Goal: Task Accomplishment & Management: Use online tool/utility

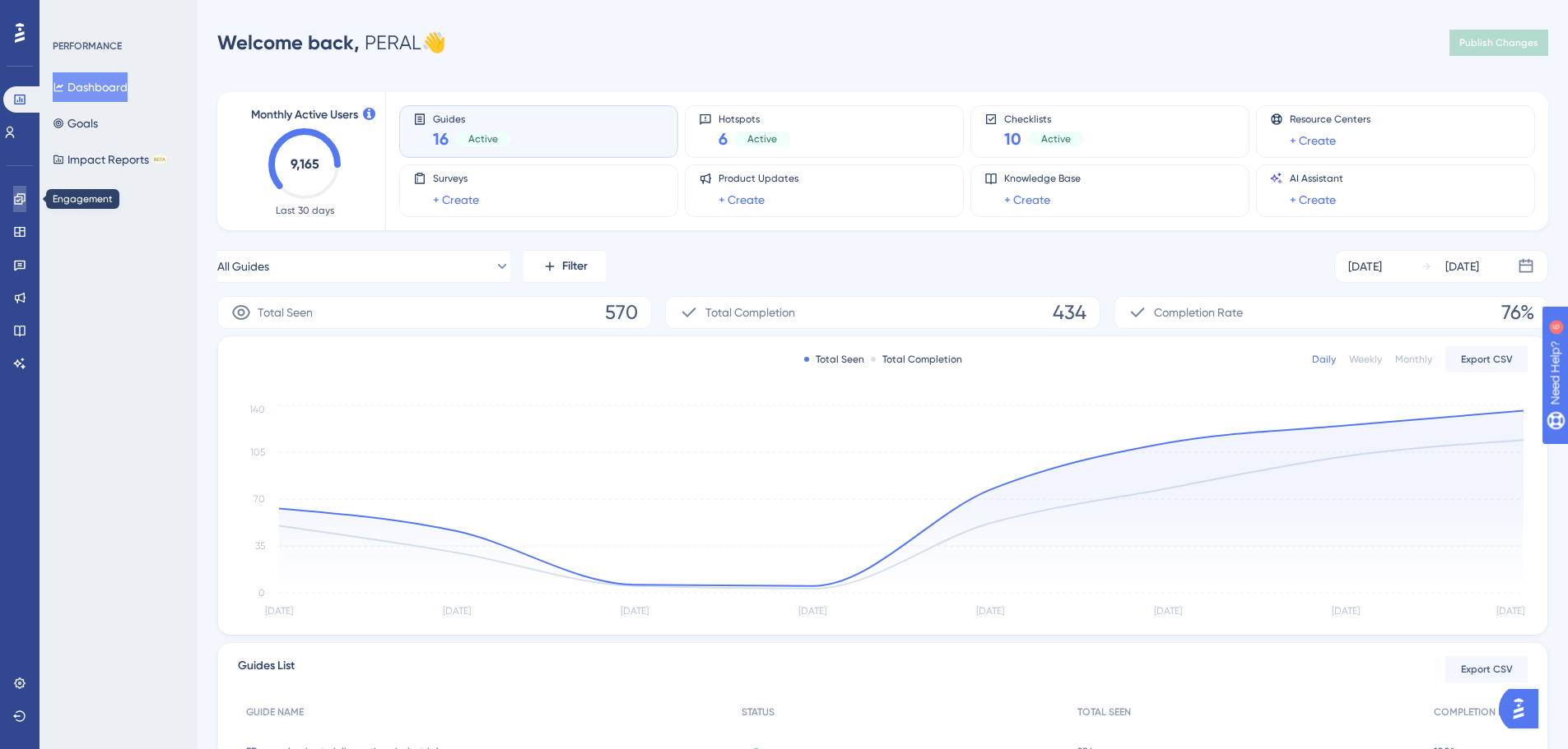
click at [19, 199] on icon at bounding box center [19, 199] width 11 height 11
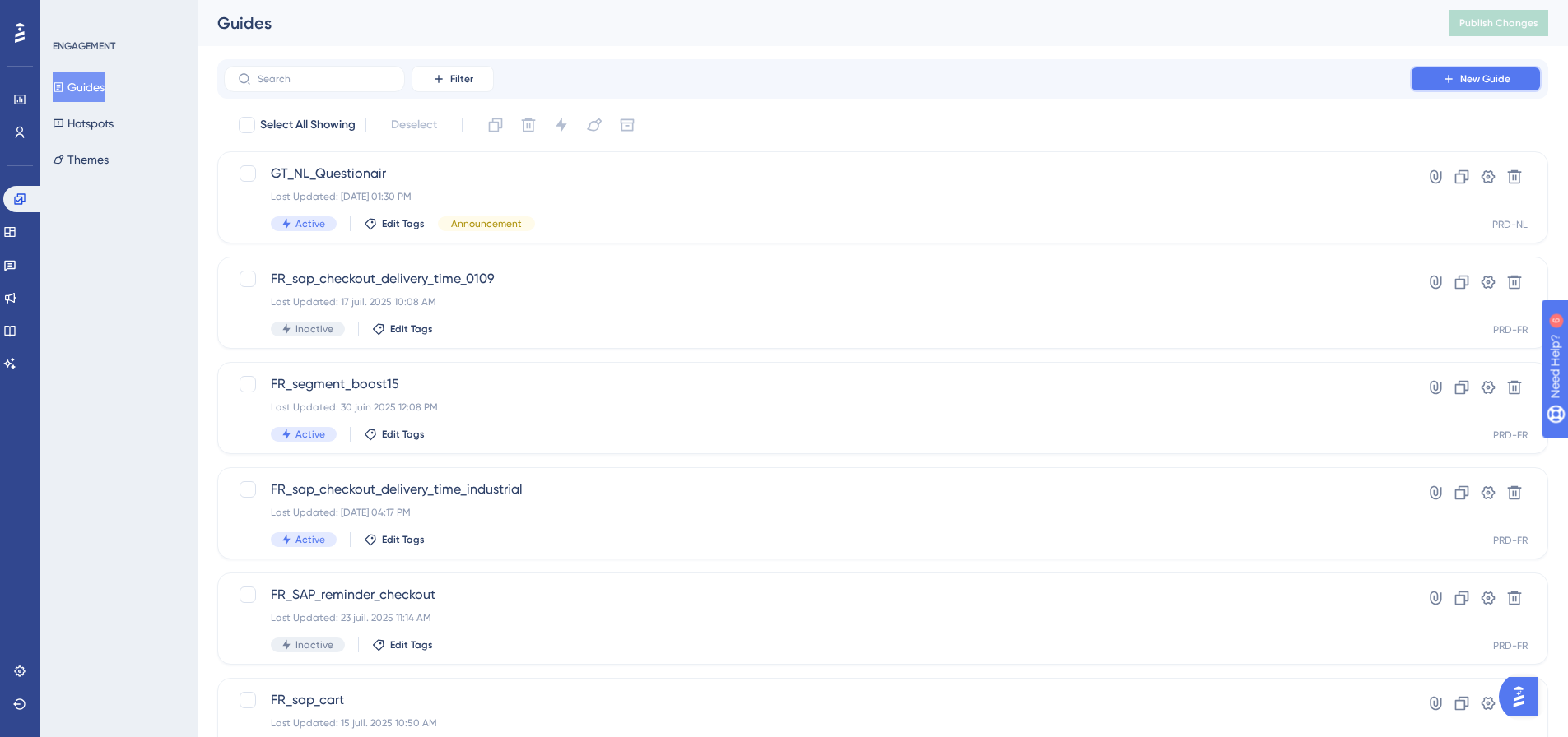
click at [1518, 72] on button "New Guide" at bounding box center [1476, 79] width 132 height 27
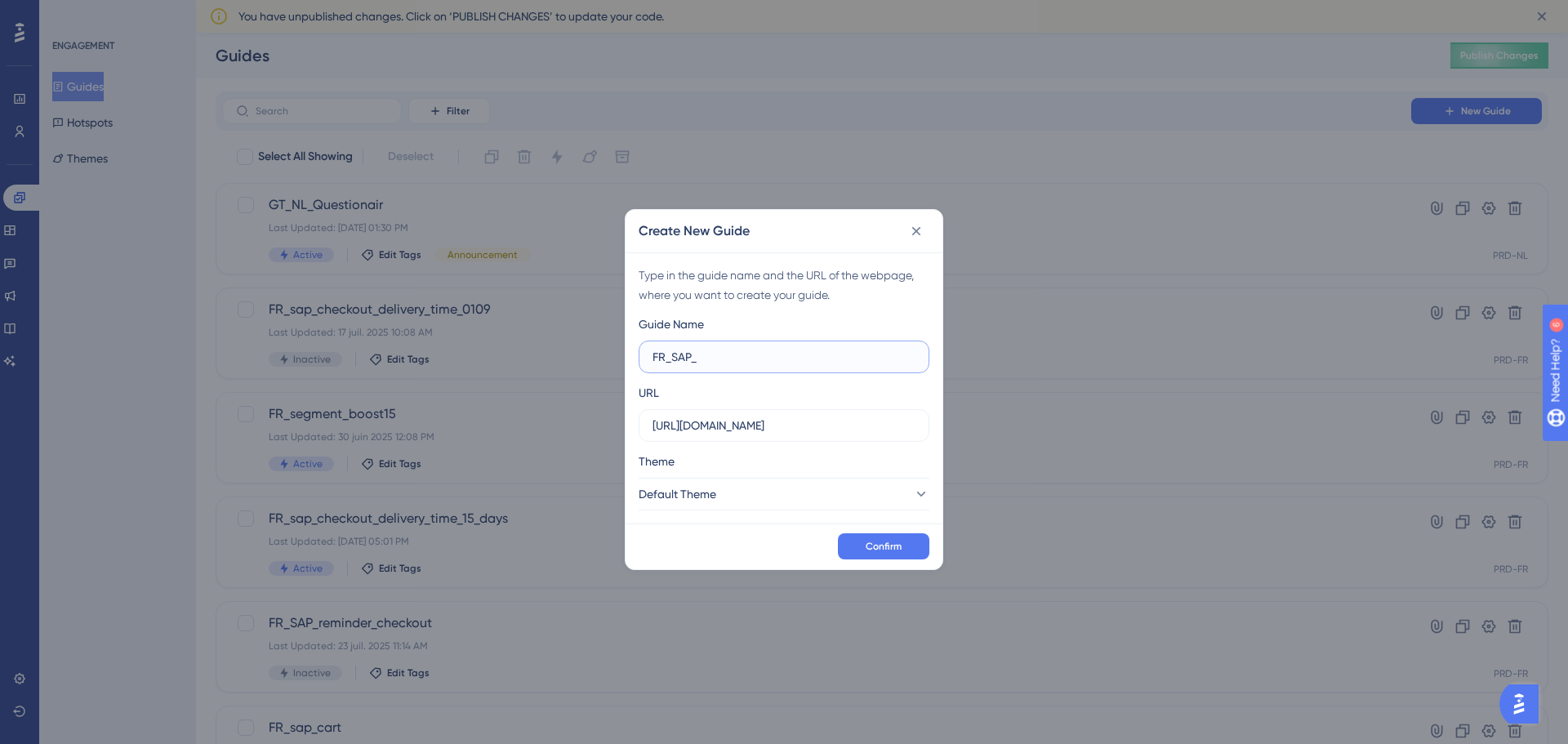
click at [715, 361] on input "FR_SAP_" at bounding box center [784, 357] width 263 height 18
type input "FR_SAP_TRACKER_ORDER"
click at [867, 429] on input "https://fr-b2b-pop.test.somfy.com" at bounding box center [784, 426] width 263 height 18
drag, startPoint x: 758, startPoint y: 428, endPoint x: 441, endPoint y: 430, distance: 317.0
click at [441, 430] on div "Create New Guide Type in the guide name and the URL of the webpage, where you w…" at bounding box center [784, 372] width 1568 height 744
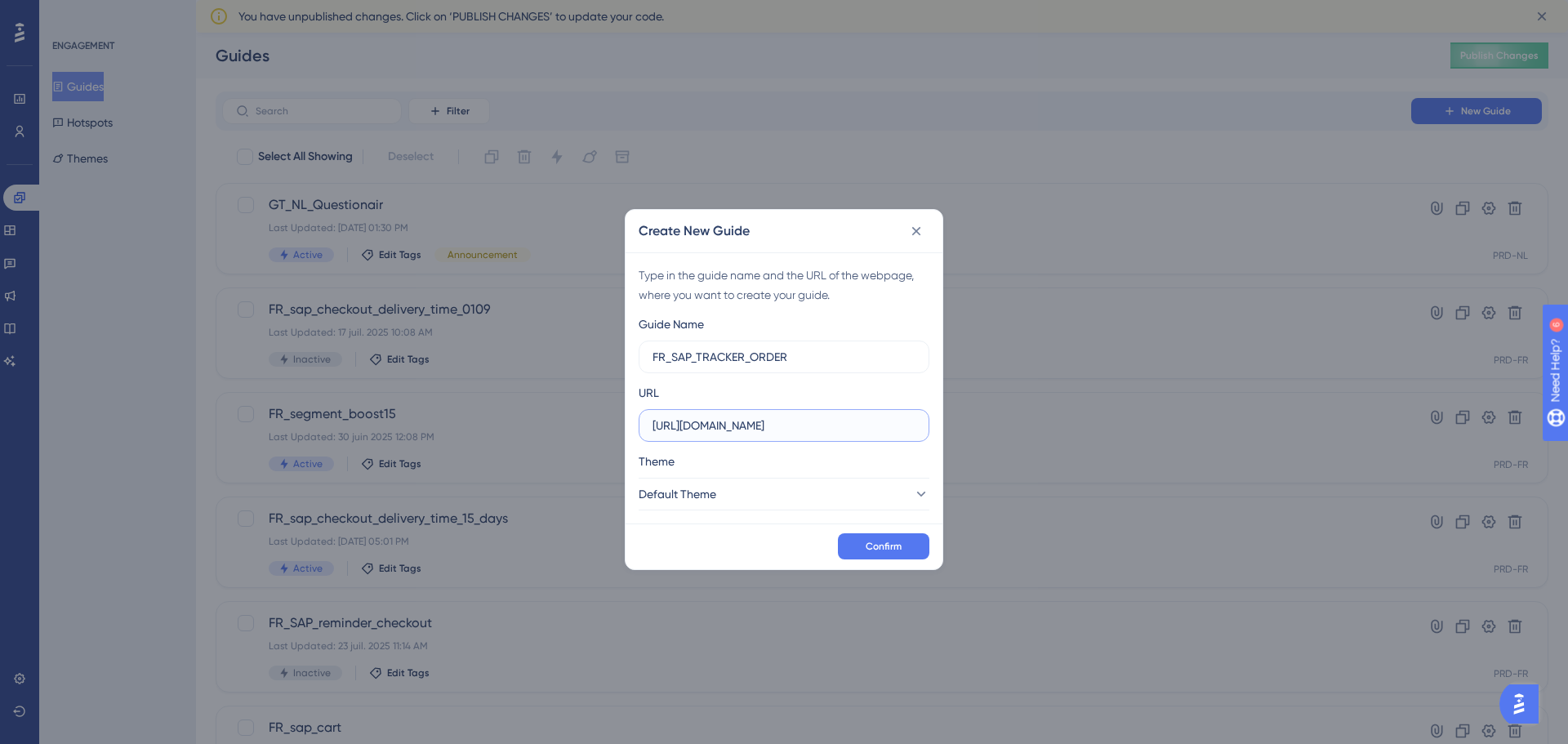
paste input "www.somfypro.fr/suivi-commandes"
type input "https://www.somfypro.fr/suivi-commandes"
click at [798, 354] on input "FR_SAP_TRACKER_ORDER" at bounding box center [784, 357] width 263 height 18
type input "FR_SAP_TRACKER_ORDER"
click at [867, 550] on span "Confirm" at bounding box center [883, 547] width 36 height 13
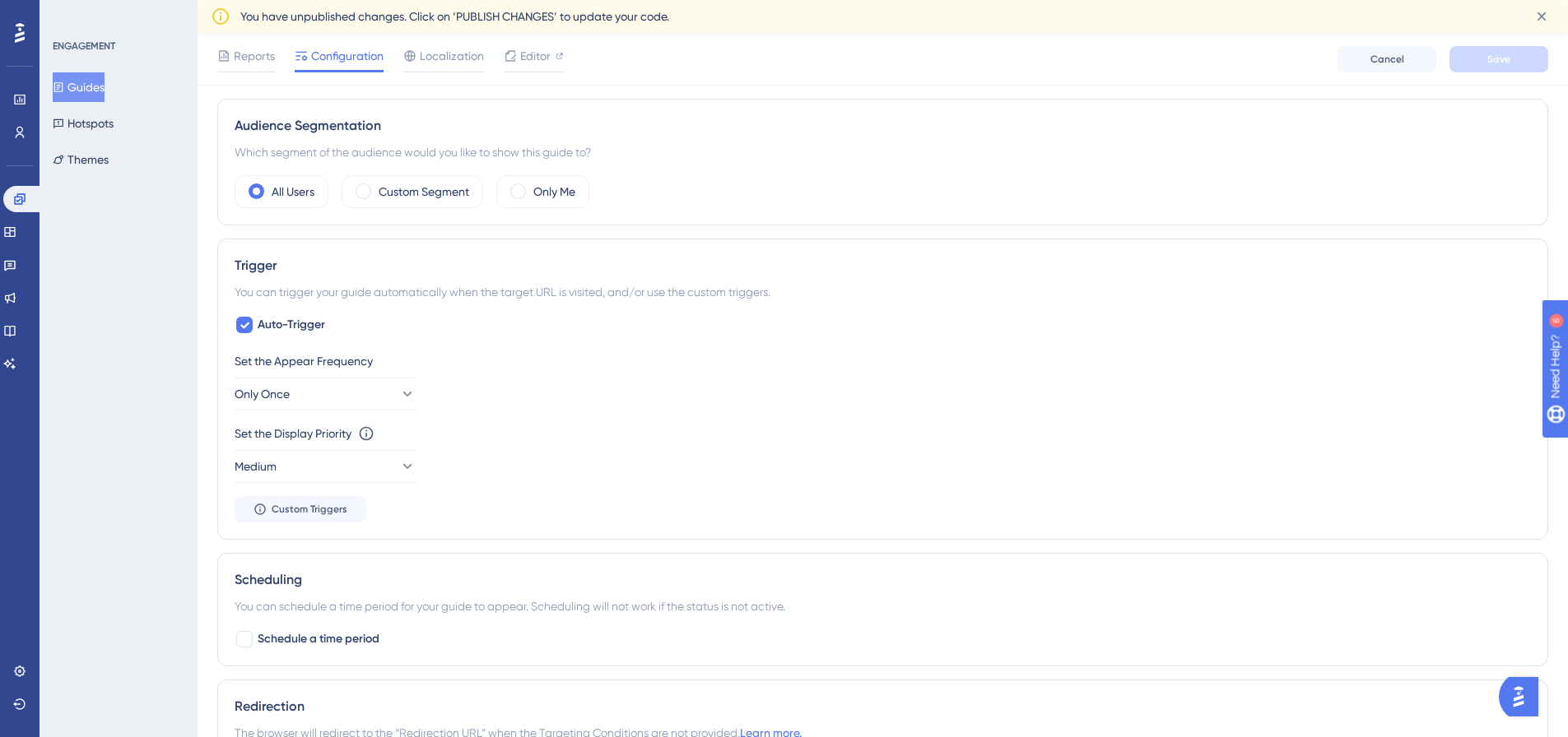
scroll to position [658, 0]
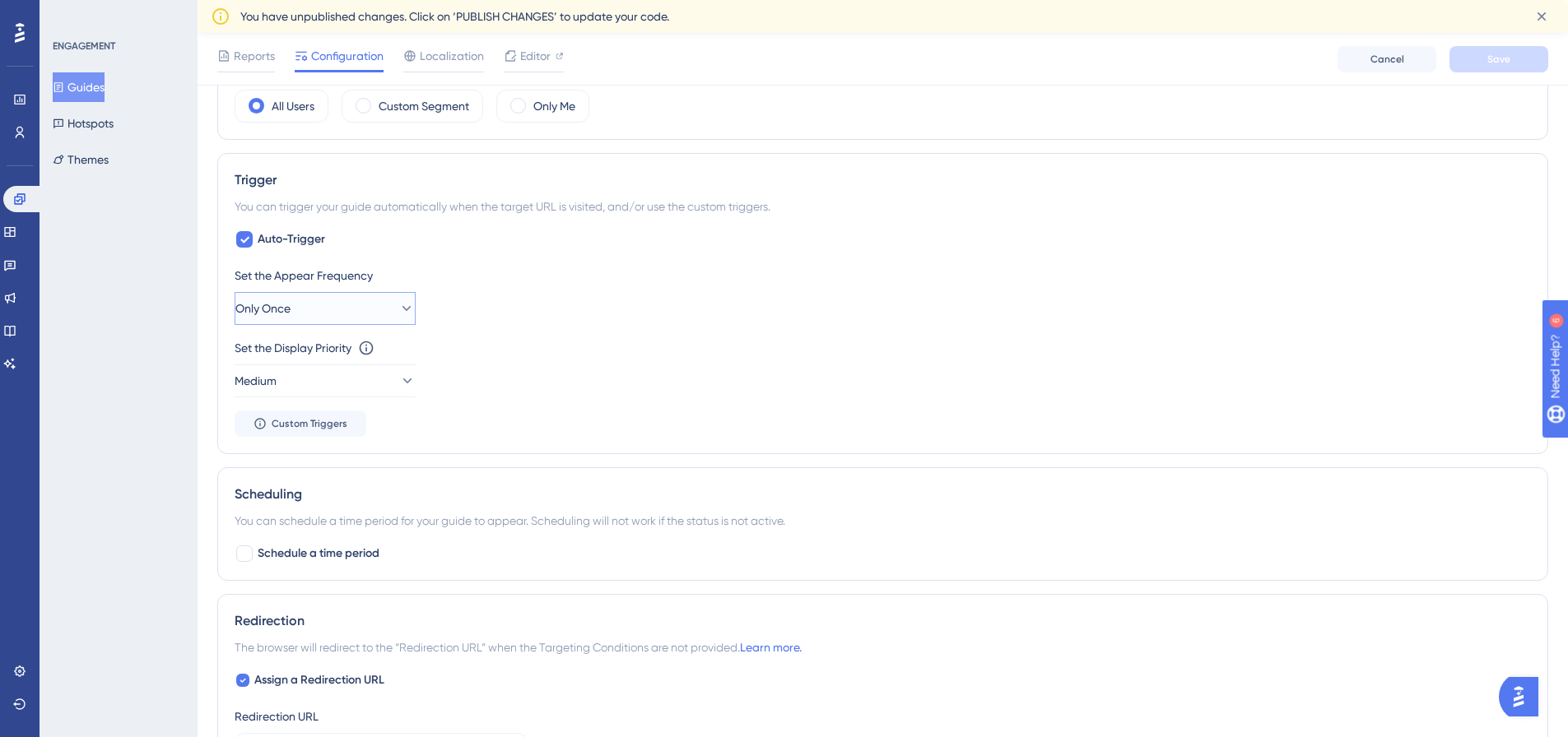
click at [290, 303] on span "Only Once" at bounding box center [263, 308] width 55 height 19
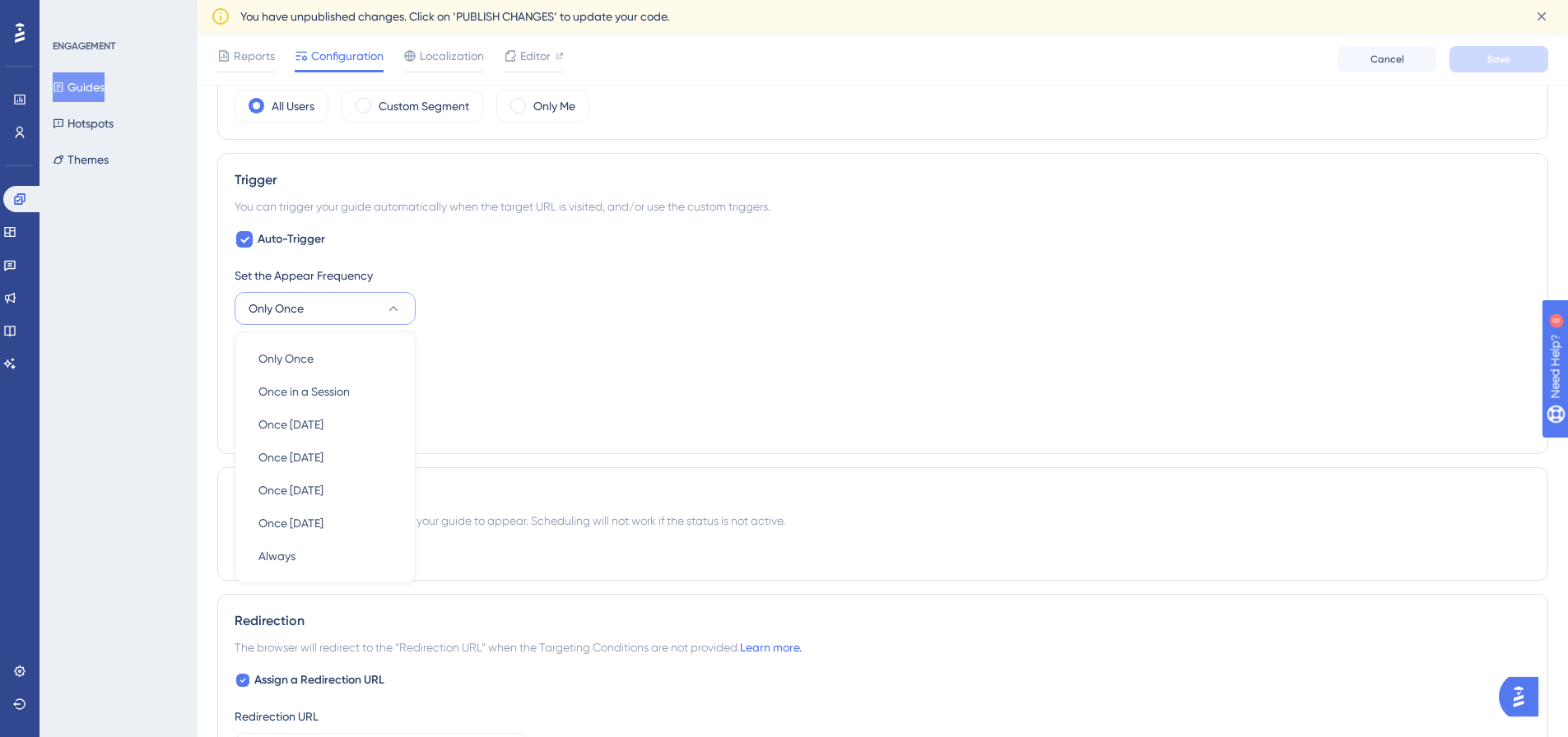
scroll to position [747, 0]
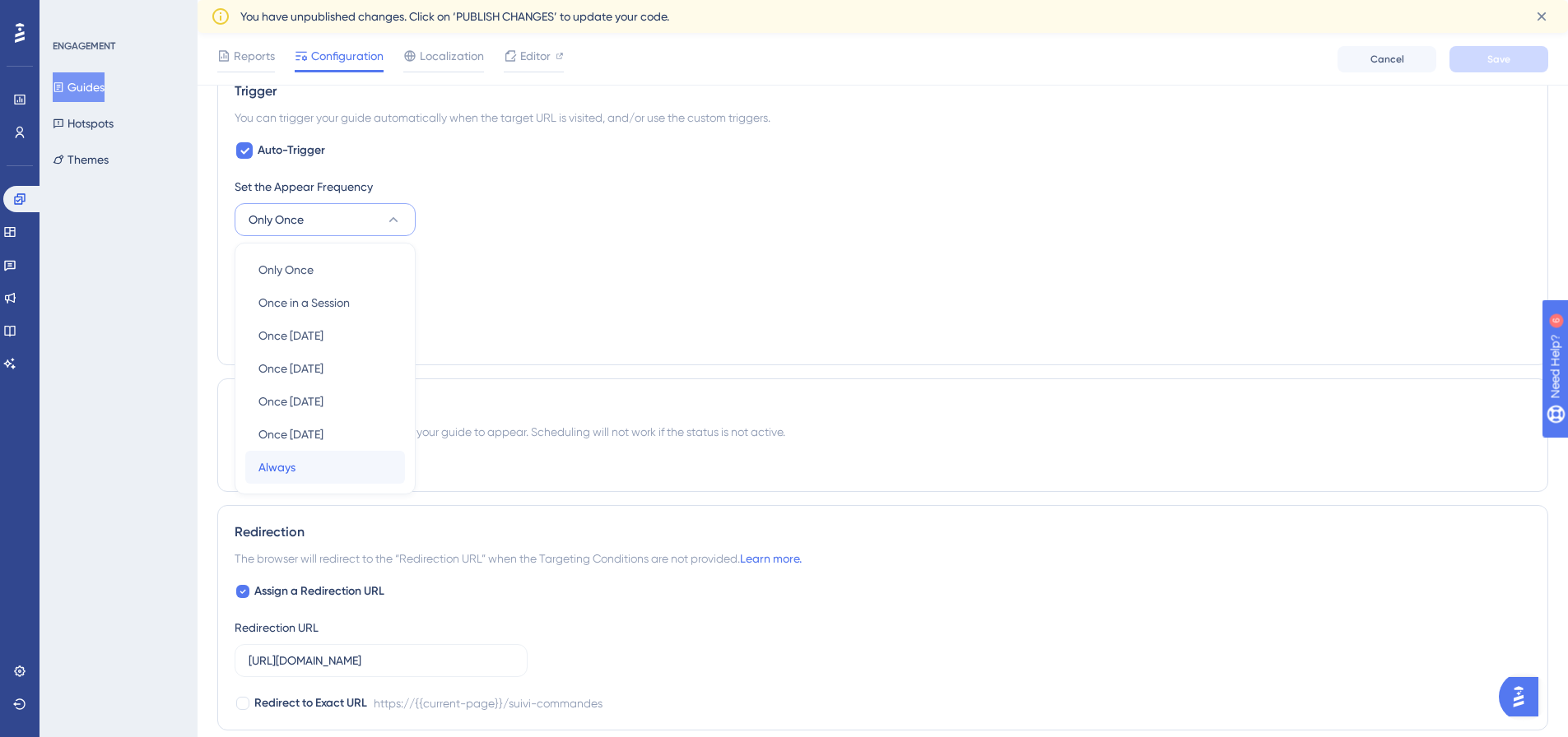
drag, startPoint x: 294, startPoint y: 467, endPoint x: 293, endPoint y: 456, distance: 11.0
click at [294, 466] on span "Always" at bounding box center [277, 466] width 37 height 19
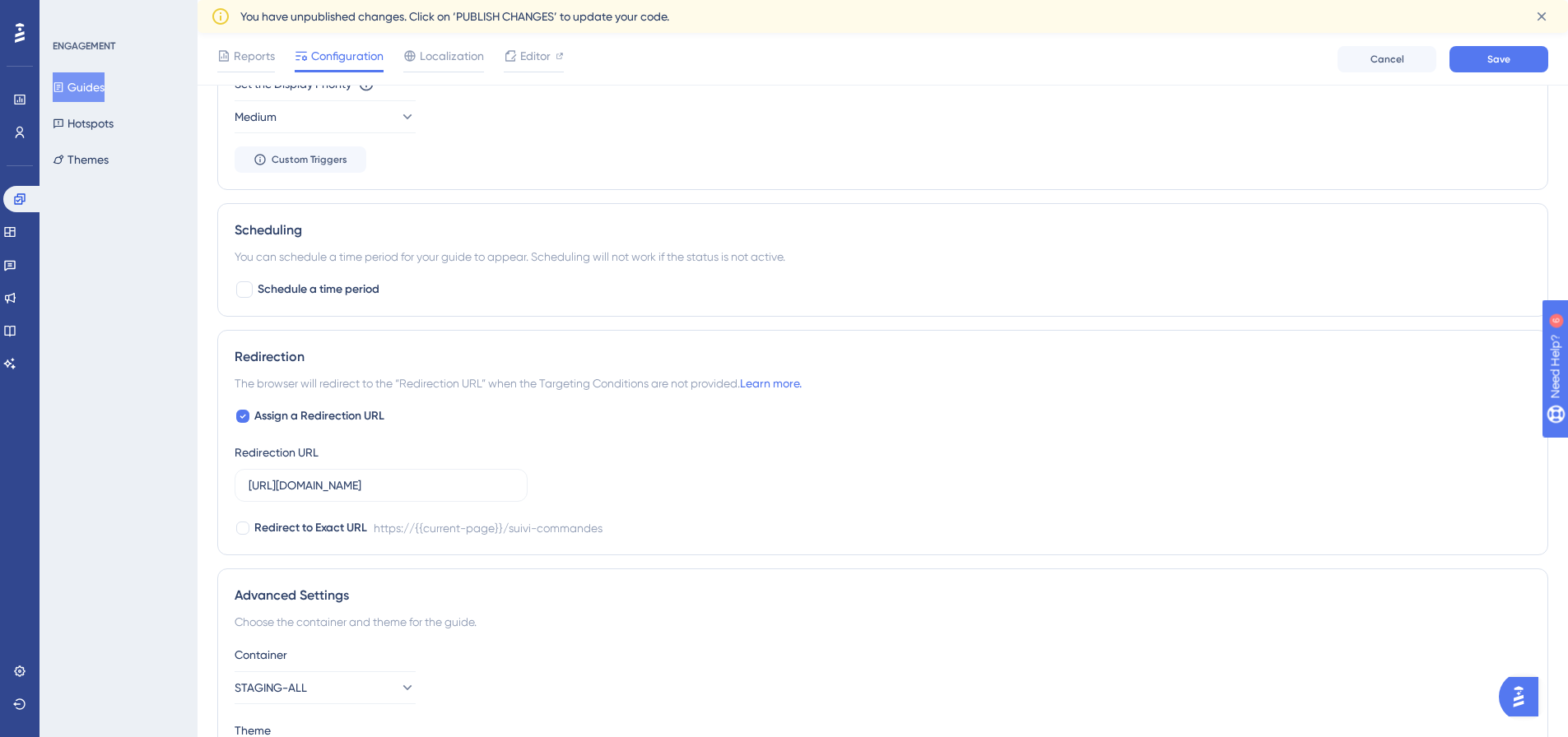
scroll to position [1219, 0]
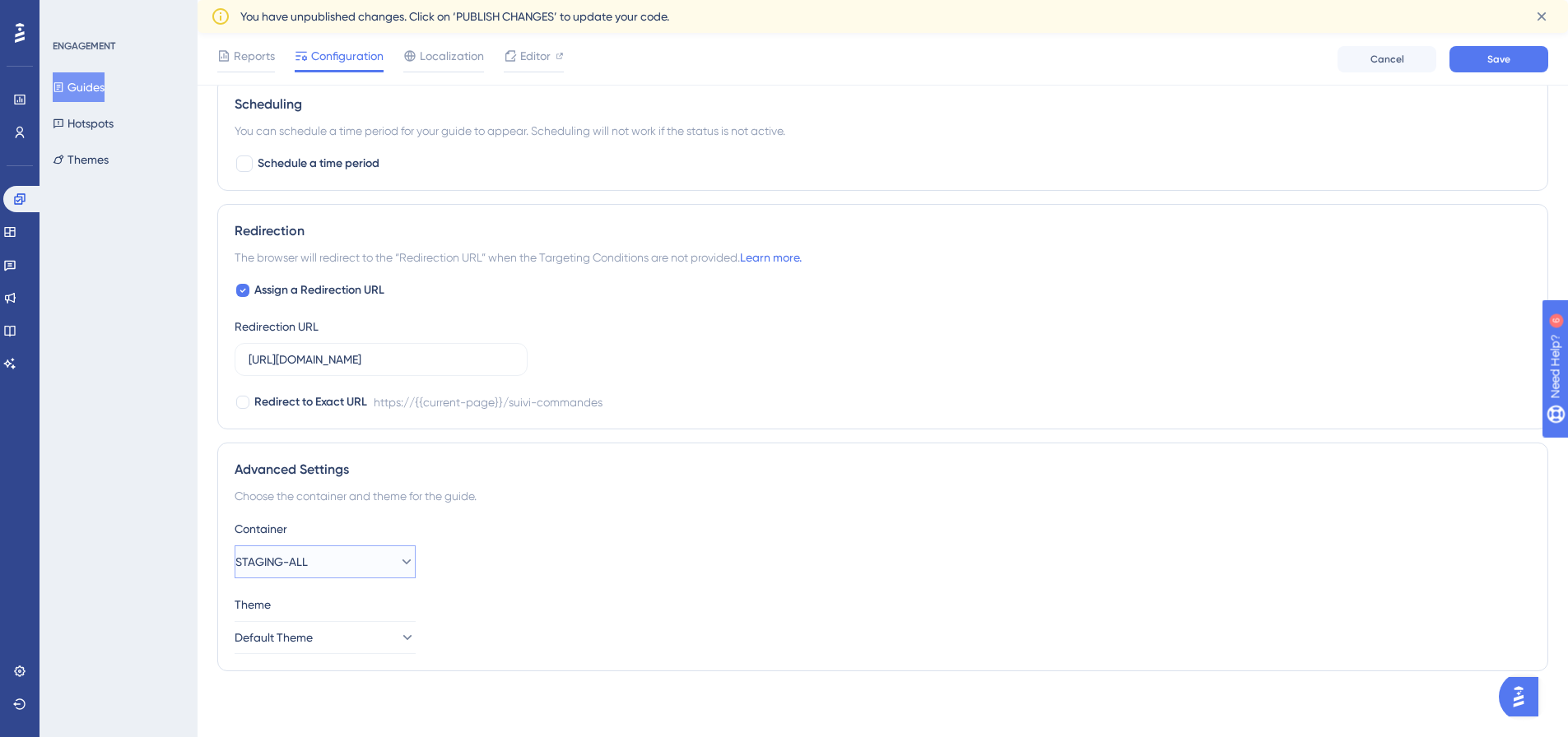
click at [398, 559] on icon at bounding box center [407, 562] width 17 height 17
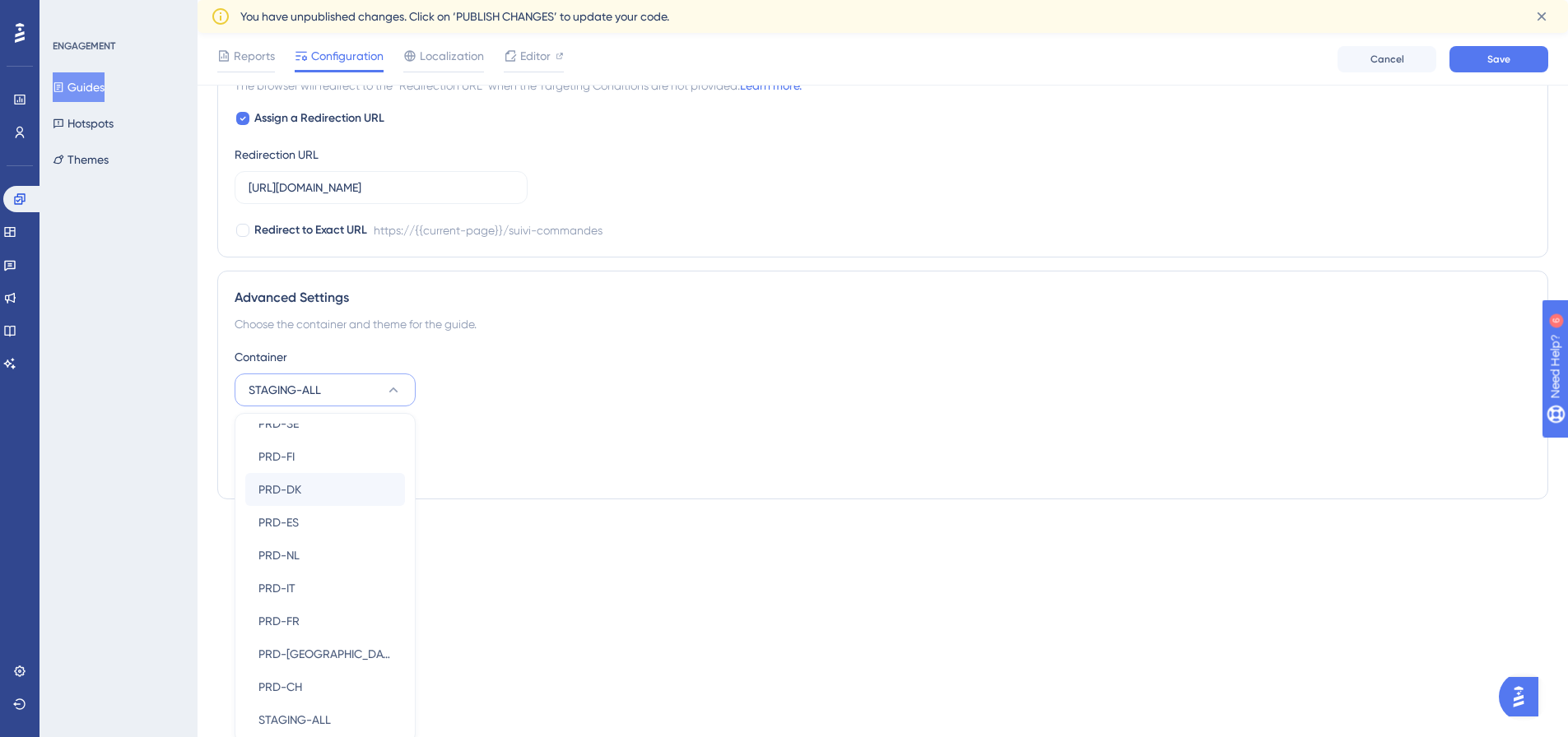
scroll to position [185, 0]
click at [327, 610] on div "PRD-FR PRD-FR" at bounding box center [325, 618] width 133 height 33
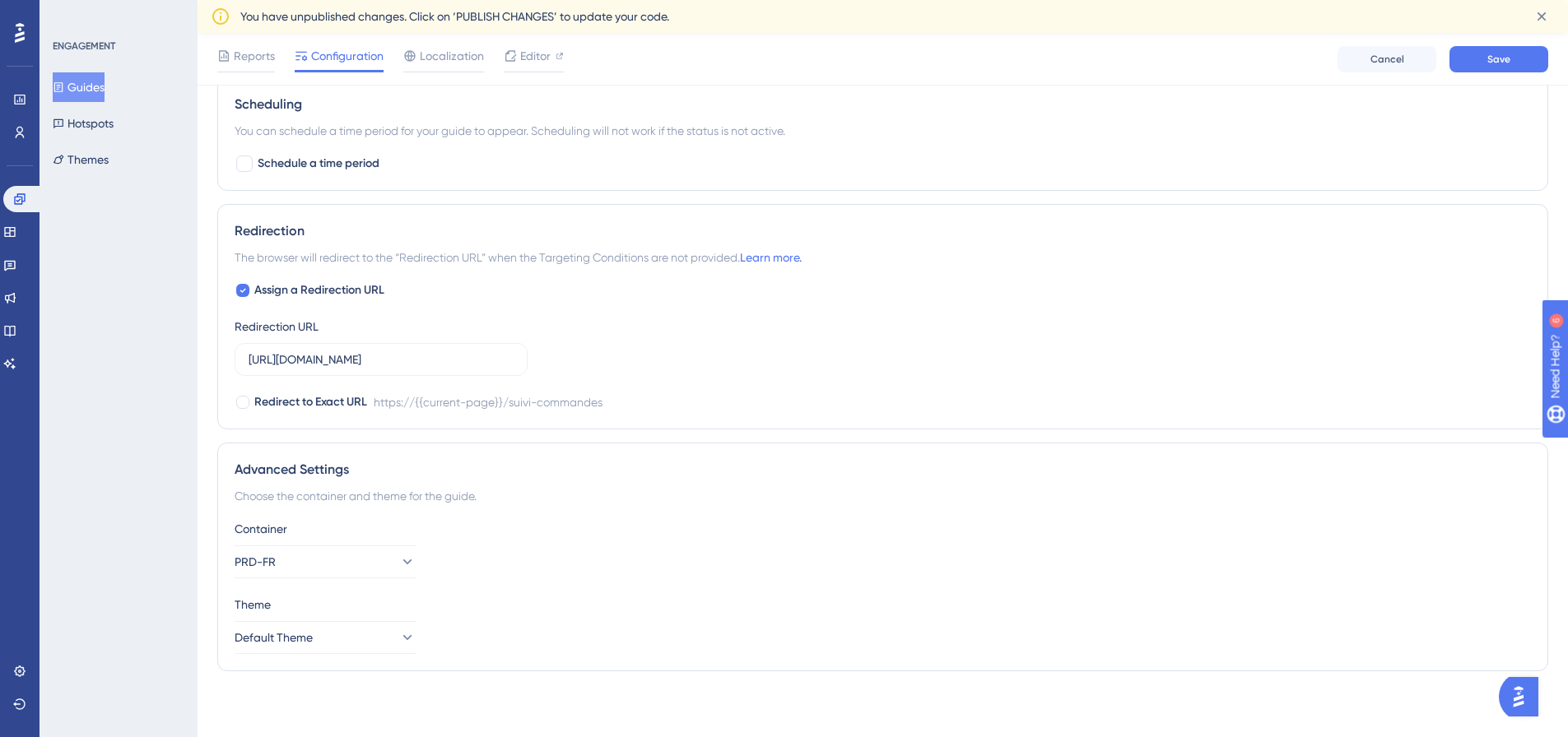
scroll to position [1219, 0]
click at [362, 635] on button "Default Theme" at bounding box center [325, 637] width 181 height 33
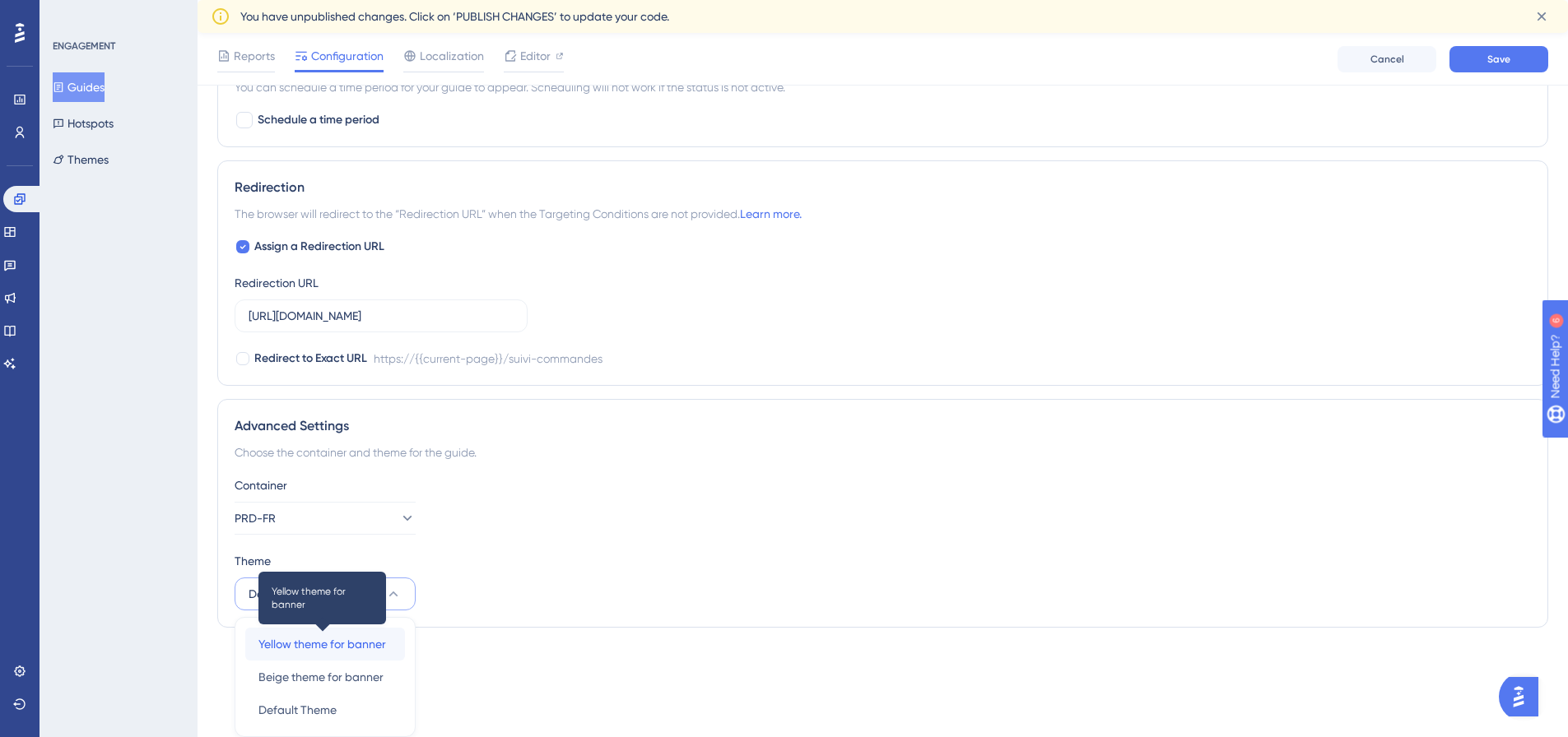
click at [358, 641] on span "Yellow theme for banner" at bounding box center [322, 644] width 128 height 19
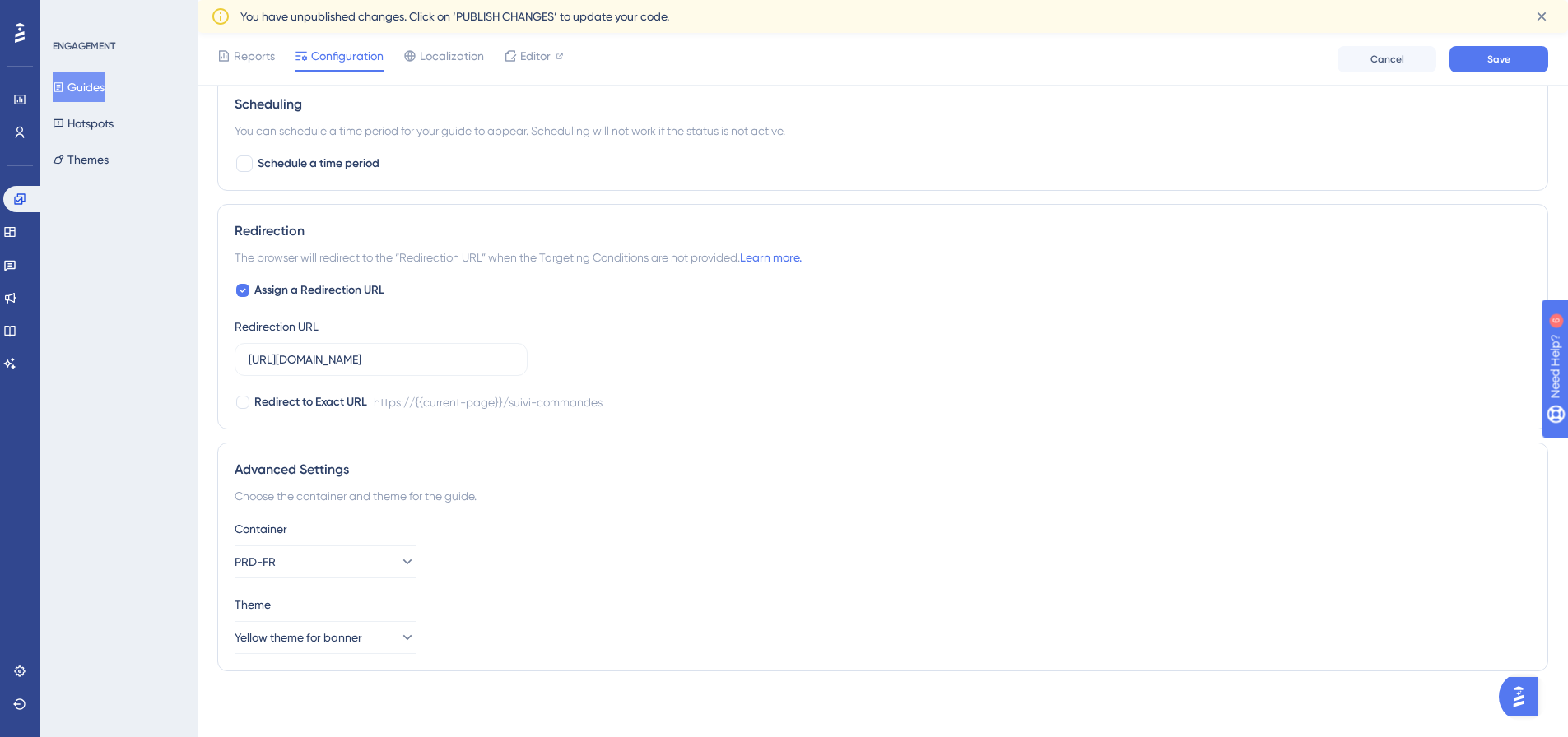
scroll to position [1219, 0]
click at [793, 618] on div "Theme Yellow theme for banner" at bounding box center [882, 624] width 1296 height 59
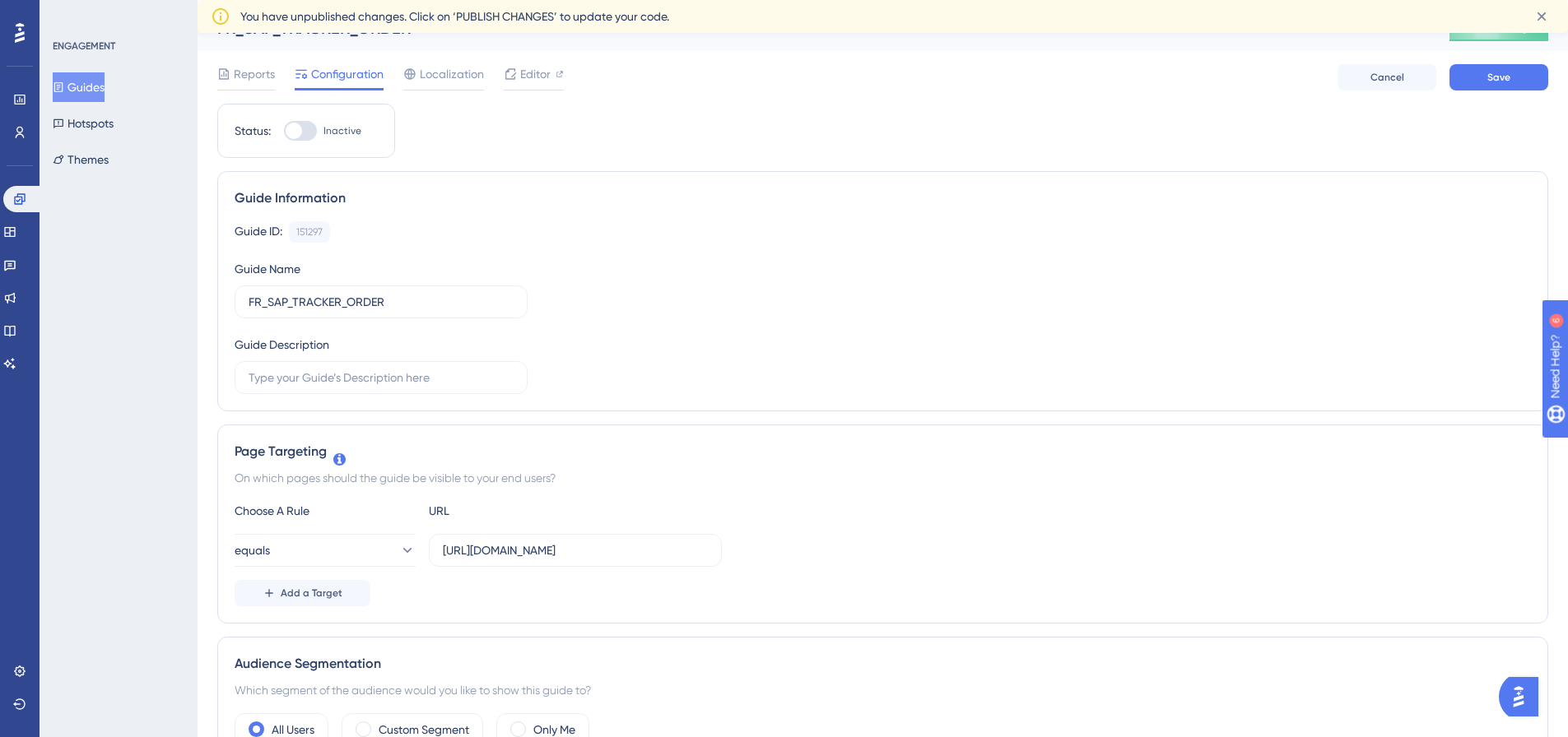
scroll to position [0, 0]
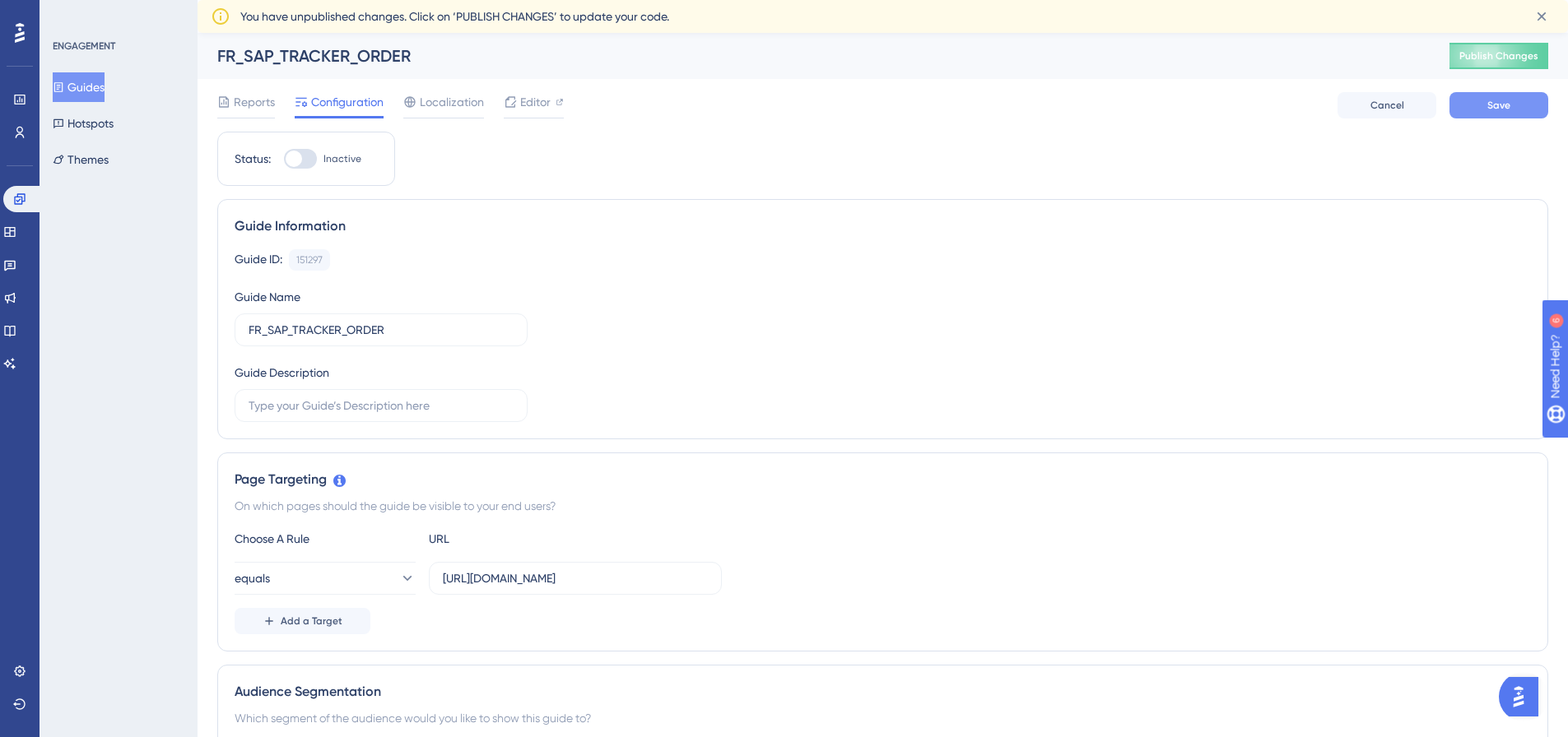
click at [1496, 102] on span "Save" at bounding box center [1498, 105] width 23 height 13
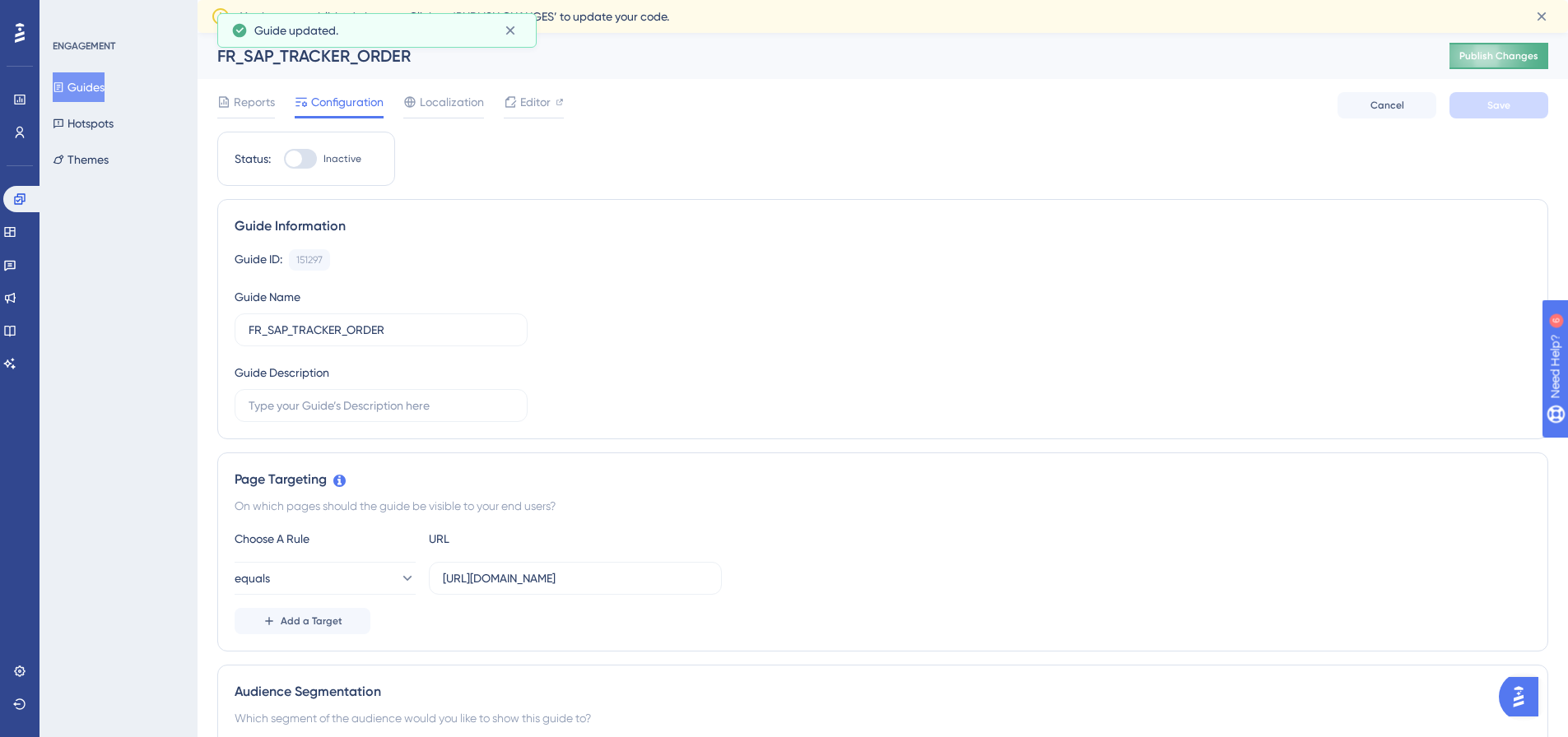
click at [1504, 64] on button "Publish Changes" at bounding box center [1499, 55] width 99 height 27
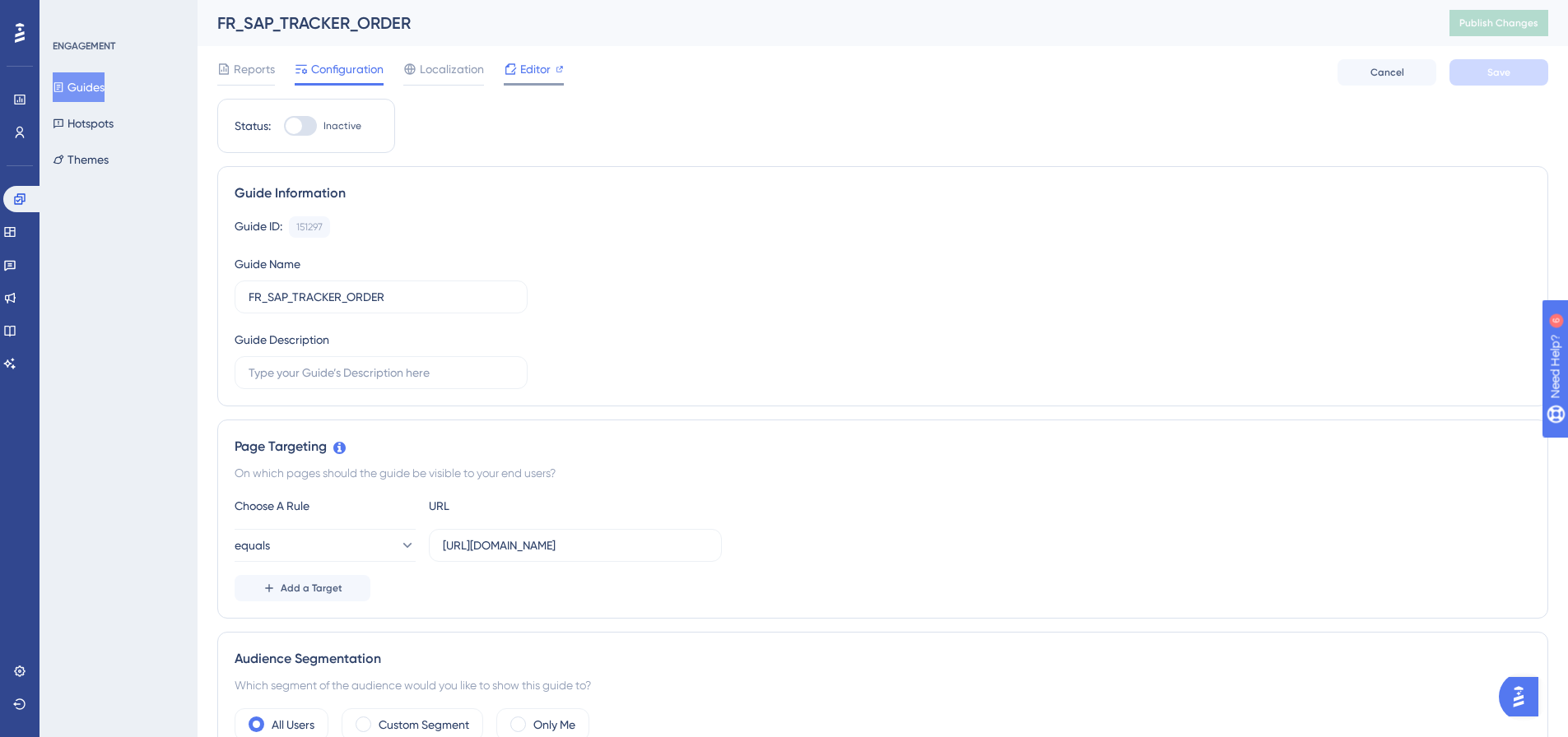
click at [527, 67] on span "Editor" at bounding box center [535, 68] width 30 height 19
click at [300, 125] on div at bounding box center [294, 126] width 17 height 17
click at [284, 126] on input "Inactive" at bounding box center [283, 126] width 1 height 1
checkbox input "true"
click at [1509, 74] on span "Save" at bounding box center [1498, 72] width 23 height 13
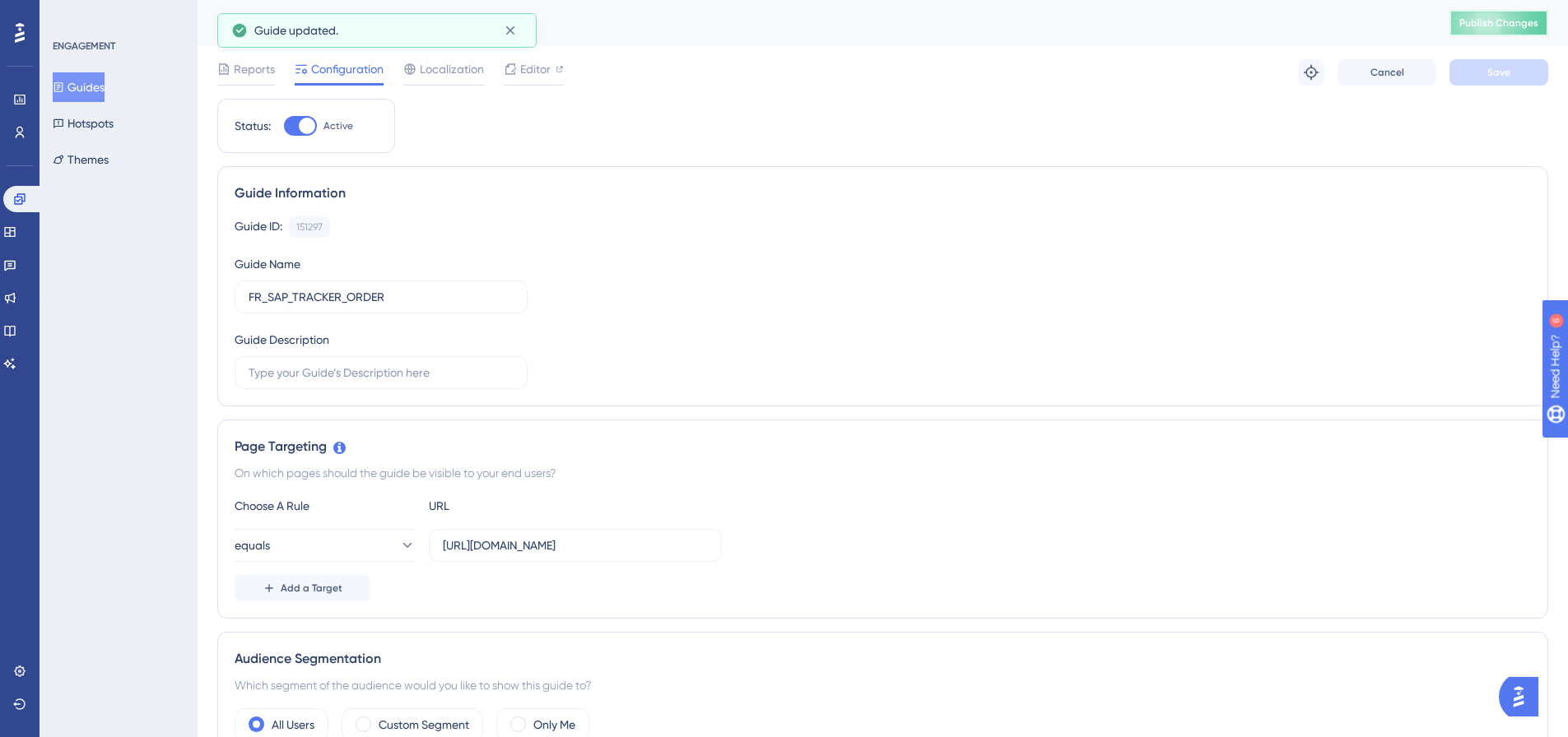
click at [1521, 23] on span "Publish Changes" at bounding box center [1499, 23] width 79 height 13
